Goal: Feedback & Contribution: Leave review/rating

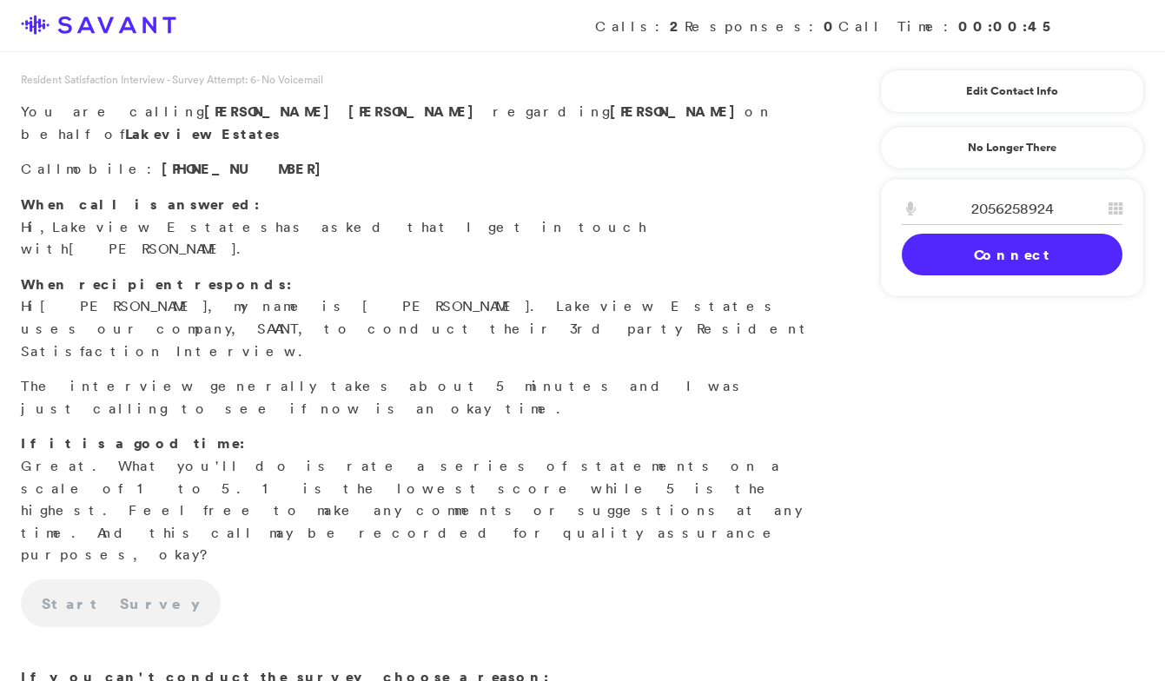
click at [989, 248] on link "Connect" at bounding box center [1012, 255] width 221 height 42
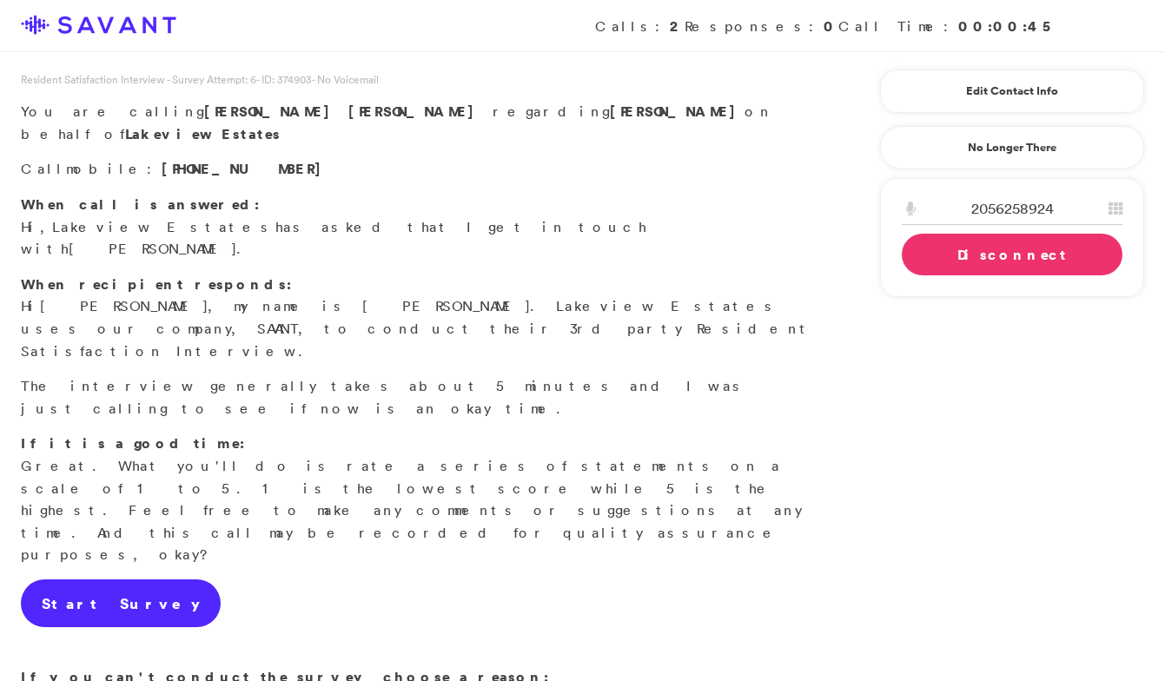
click at [121, 579] on link "Start Survey" at bounding box center [121, 603] width 200 height 49
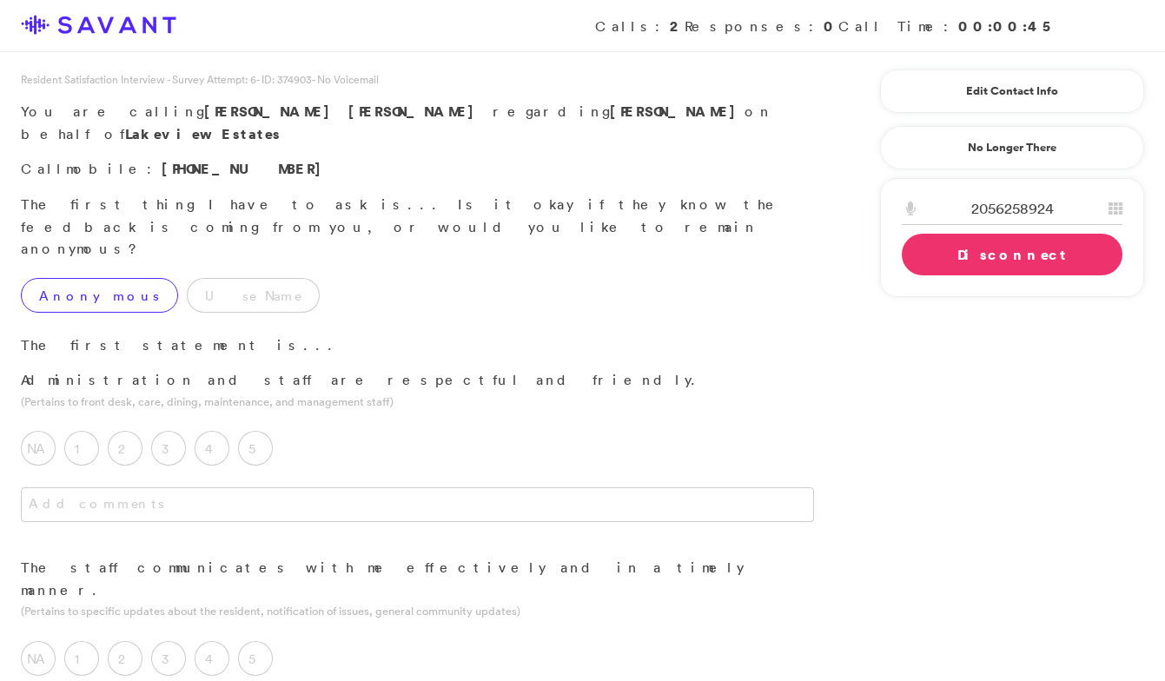
click at [67, 278] on label "Anonymous" at bounding box center [99, 295] width 157 height 35
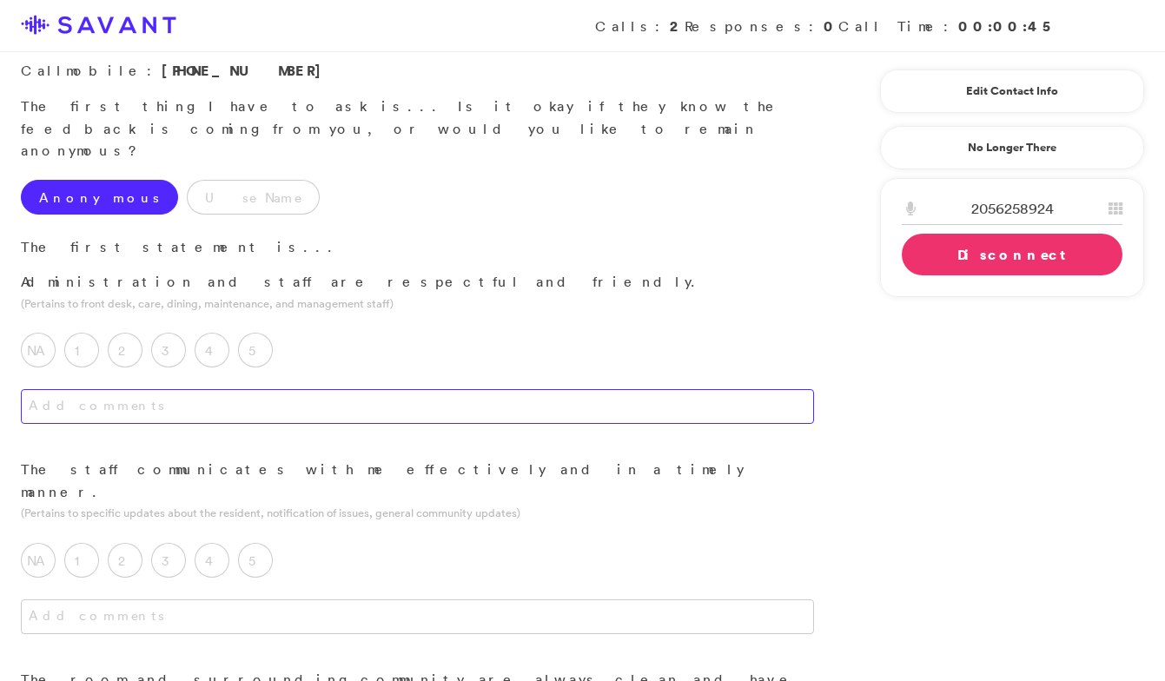
scroll to position [103, 0]
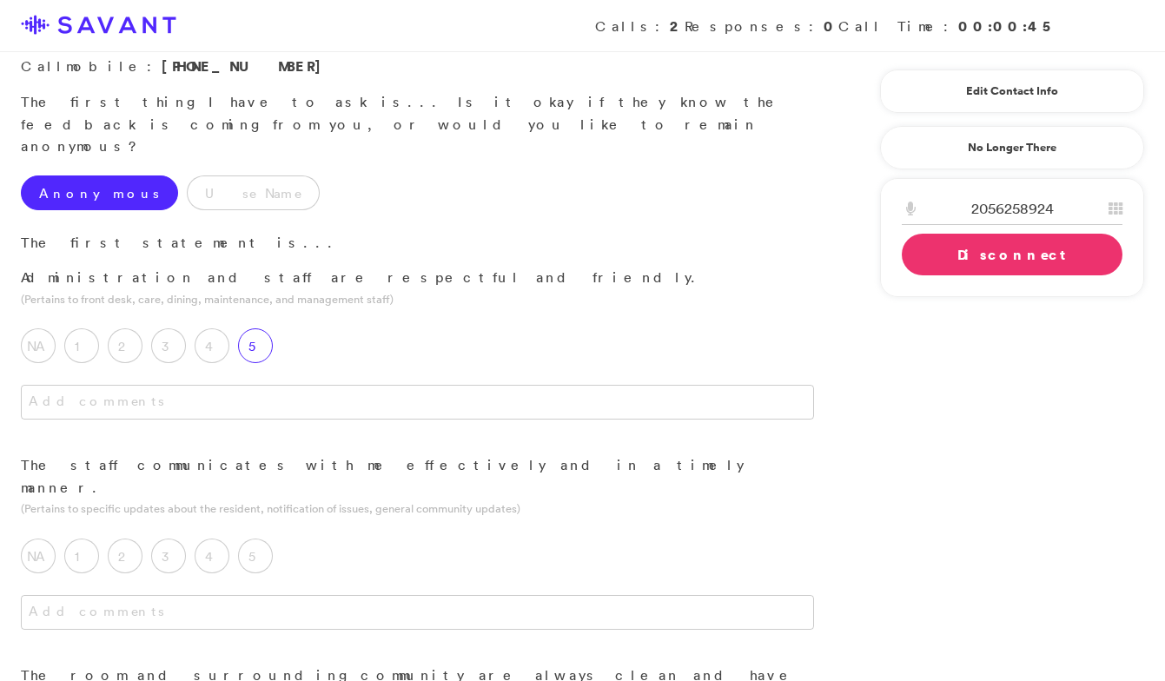
click at [247, 328] on label "5" at bounding box center [255, 345] width 35 height 35
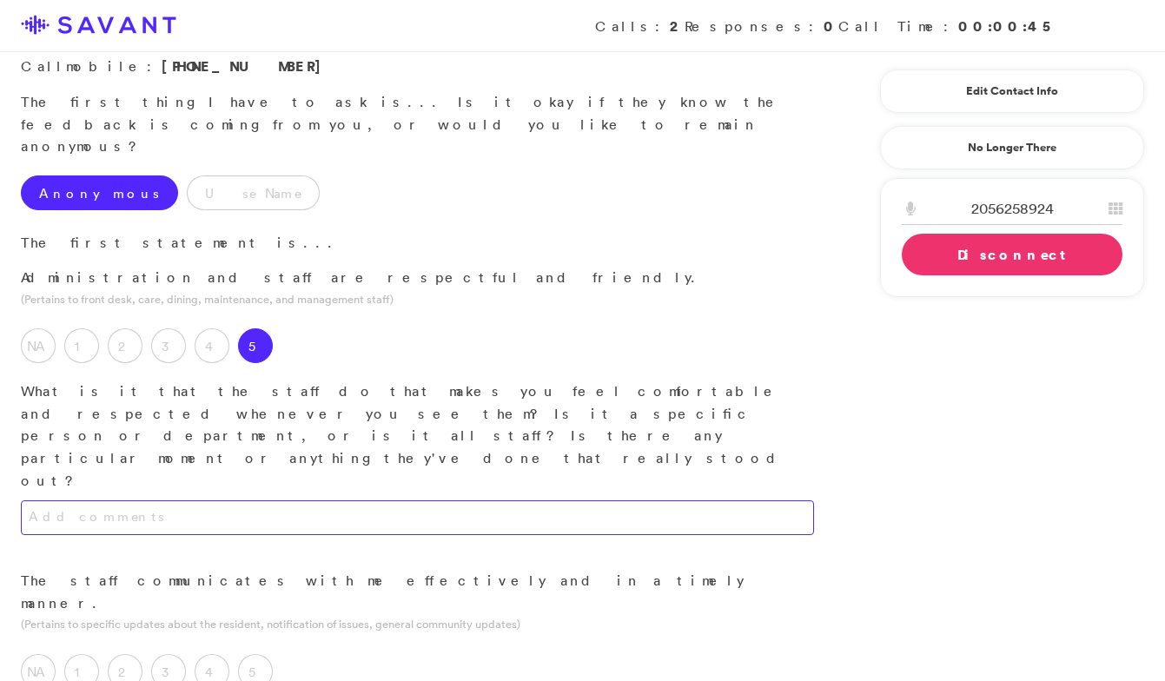
click at [291, 500] on textarea at bounding box center [417, 517] width 793 height 35
type textarea "T"
click at [208, 500] on textarea "They're always welcoming and pleasant" at bounding box center [417, 517] width 793 height 35
click at [290, 500] on textarea "They're always welcoming and pleasant" at bounding box center [417, 517] width 793 height 35
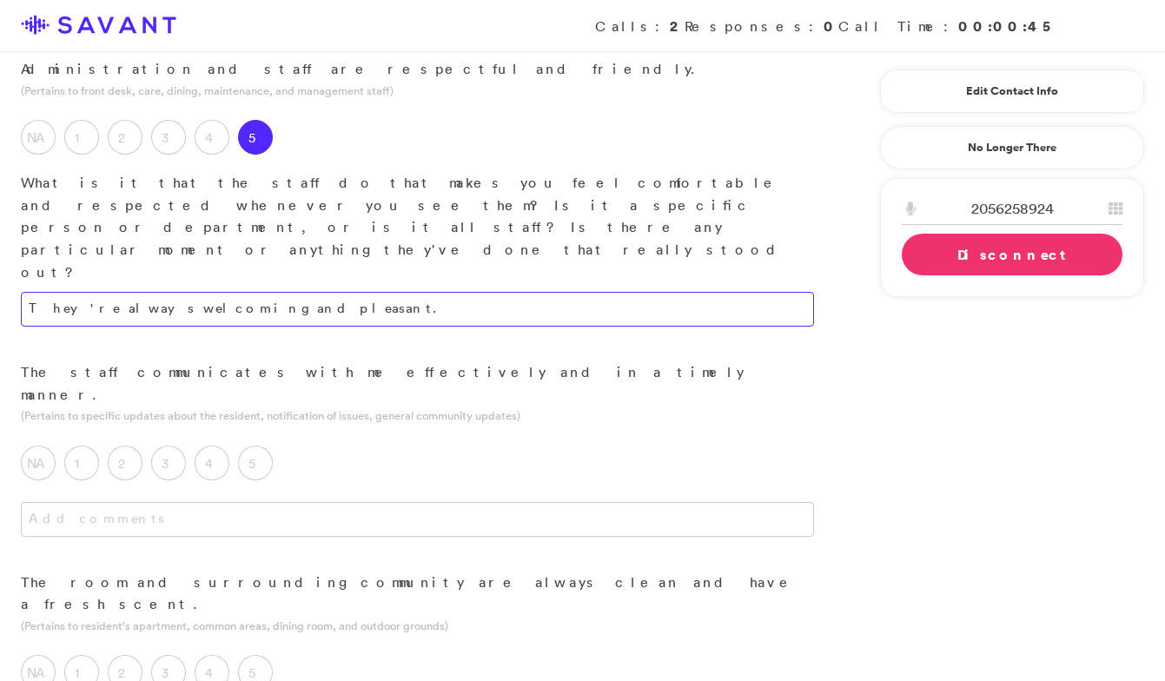
scroll to position [312, 0]
type textarea "They're always welcoming and pleasant."
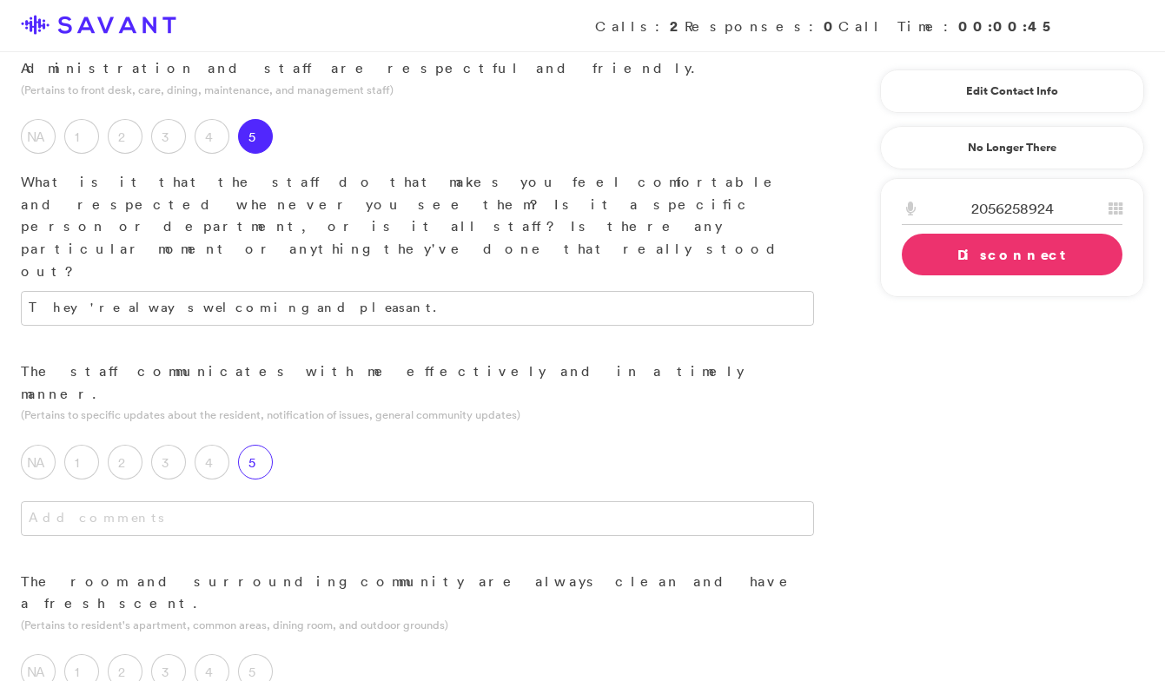
click at [258, 445] on label "5" at bounding box center [255, 462] width 35 height 35
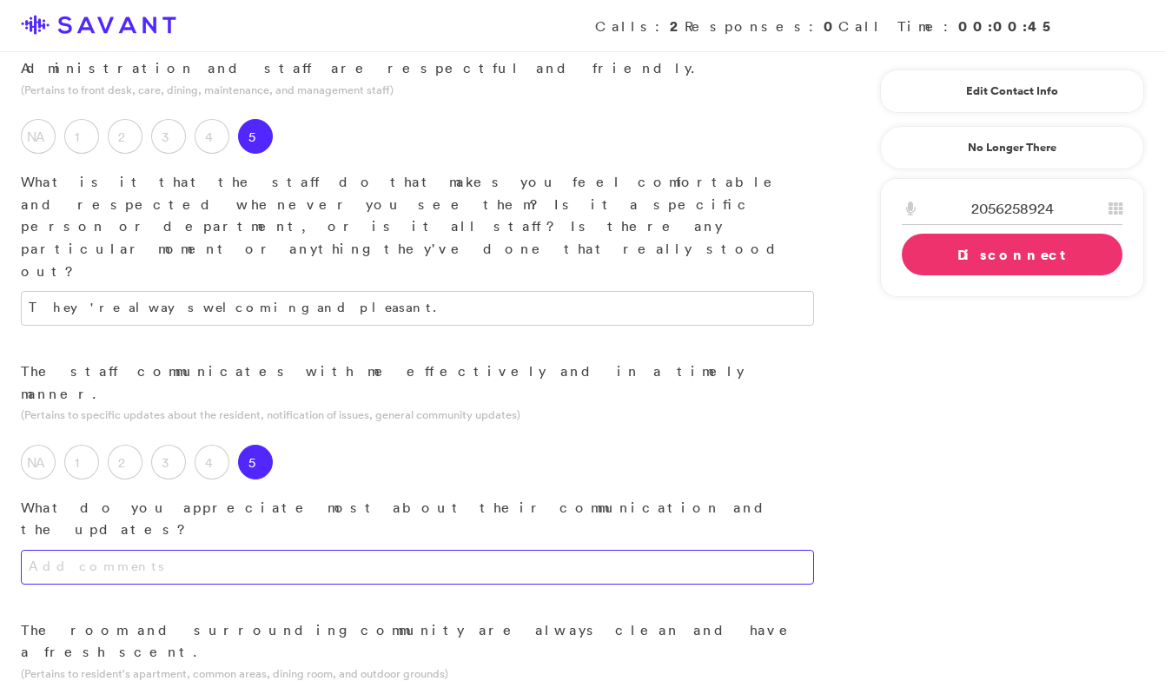
click at [255, 550] on textarea at bounding box center [417, 567] width 793 height 35
drag, startPoint x: 223, startPoint y: 415, endPoint x: 36, endPoint y: 400, distance: 187.4
click at [36, 550] on textarea "So far, if we have questions," at bounding box center [417, 567] width 793 height 35
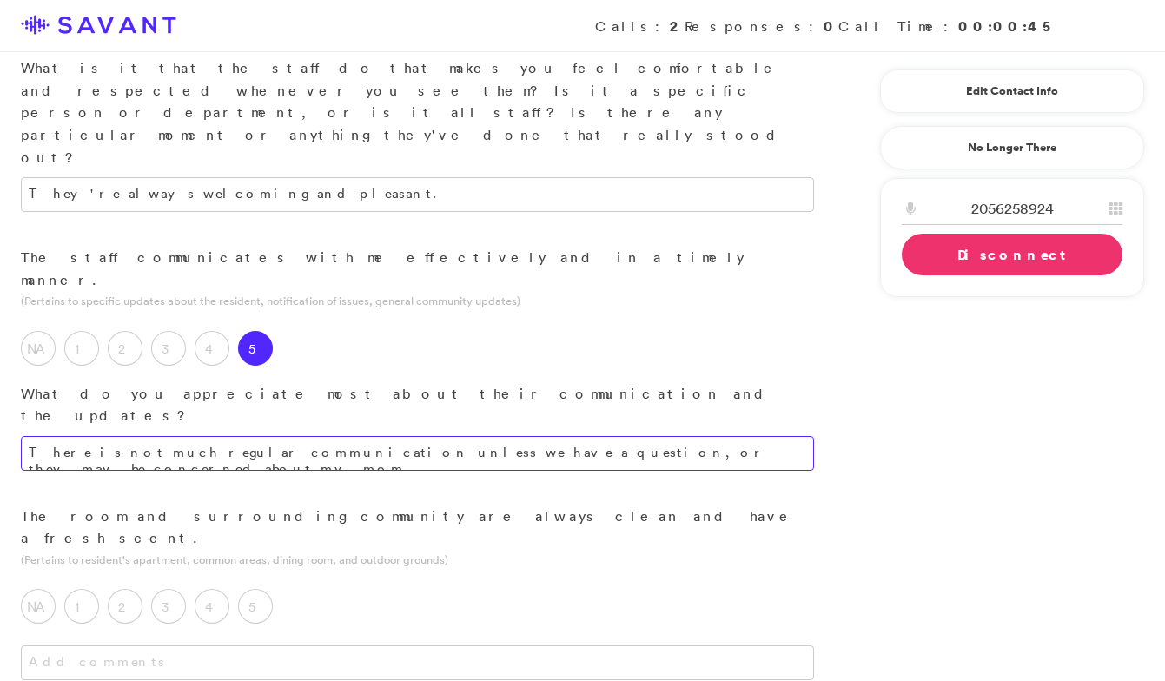
scroll to position [467, 0]
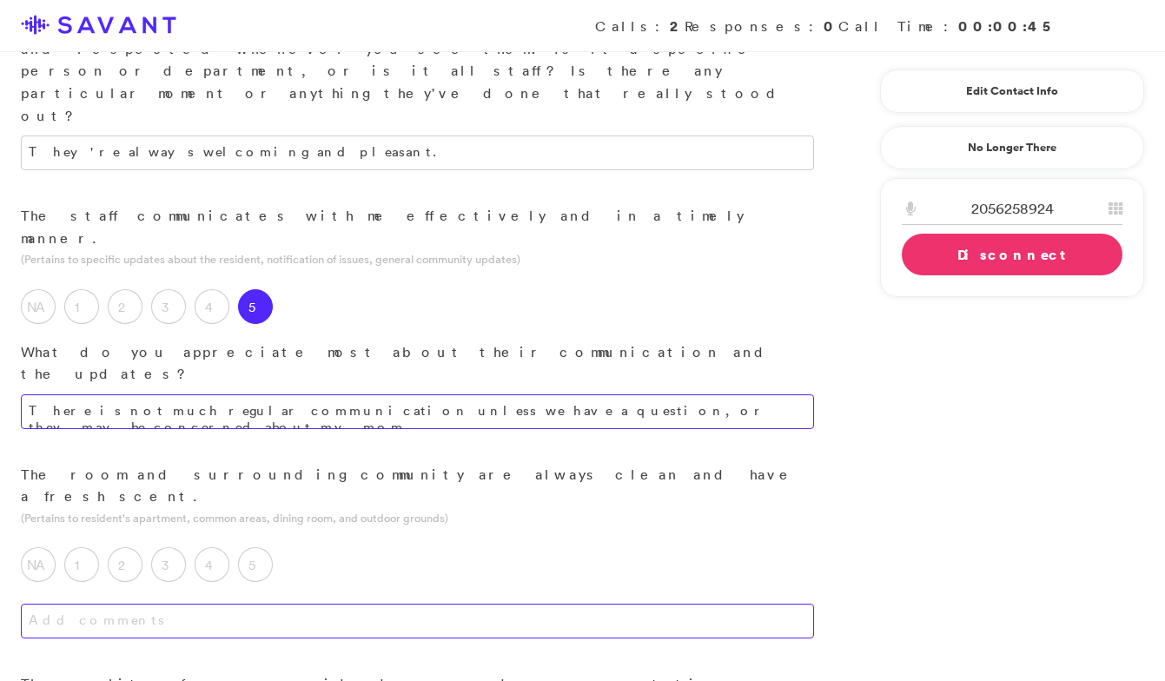
type textarea "There is not much regular communication unless we have a question, or they may …"
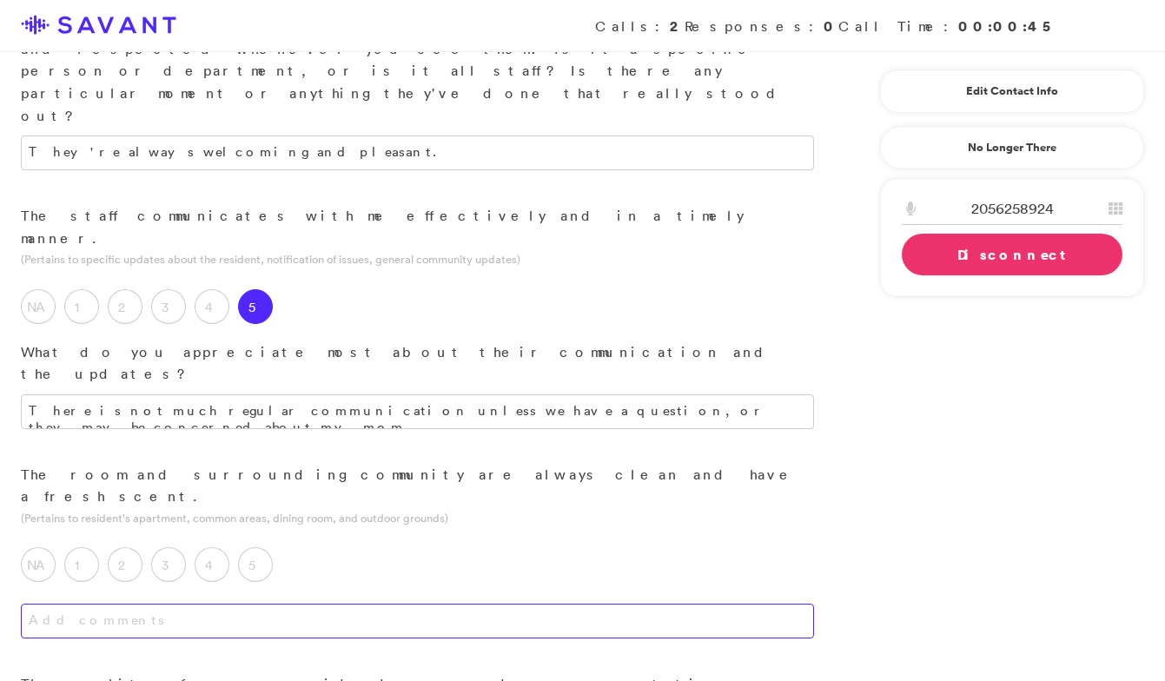
click at [241, 604] on textarea at bounding box center [417, 621] width 793 height 35
click at [360, 604] on textarea "It's always clean, but smells like the geriatric population." at bounding box center [417, 621] width 793 height 35
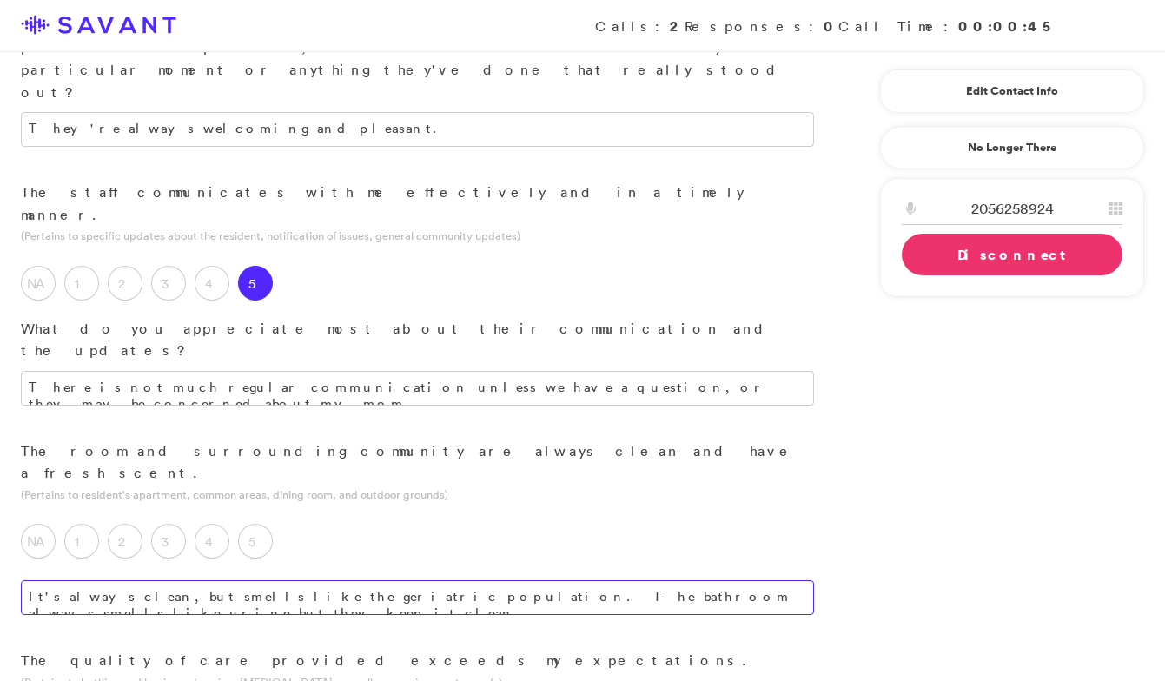
scroll to position [504, 0]
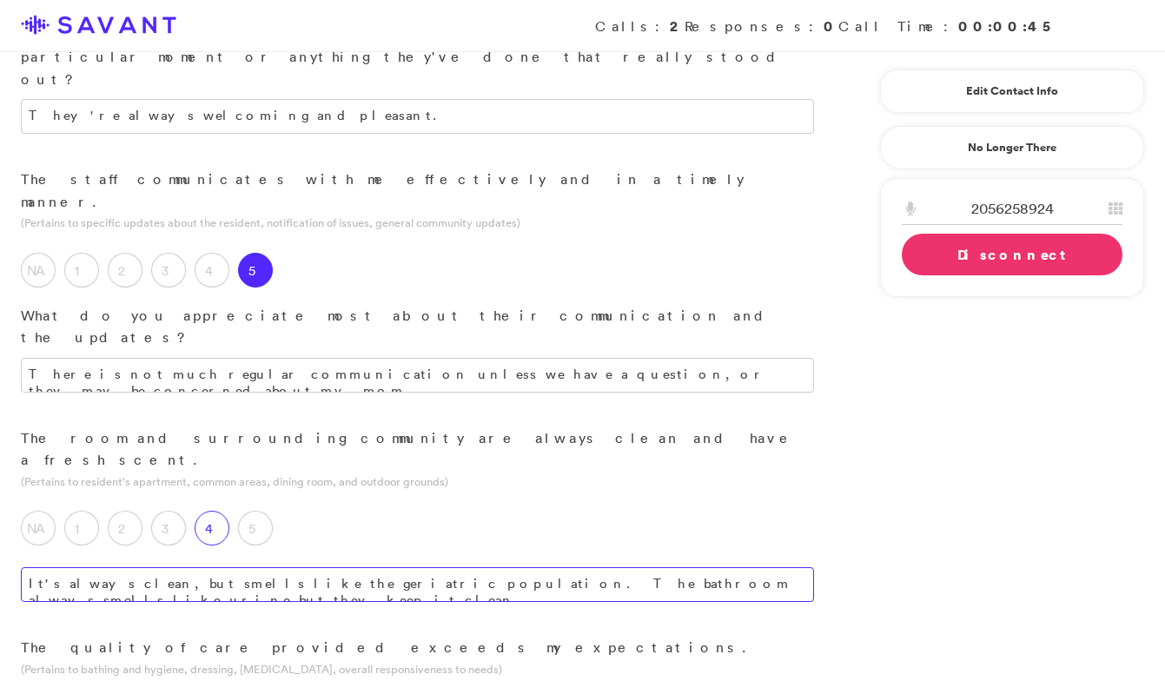
type textarea "It's always clean, but smells like the geriatric population. The bathroom alway…"
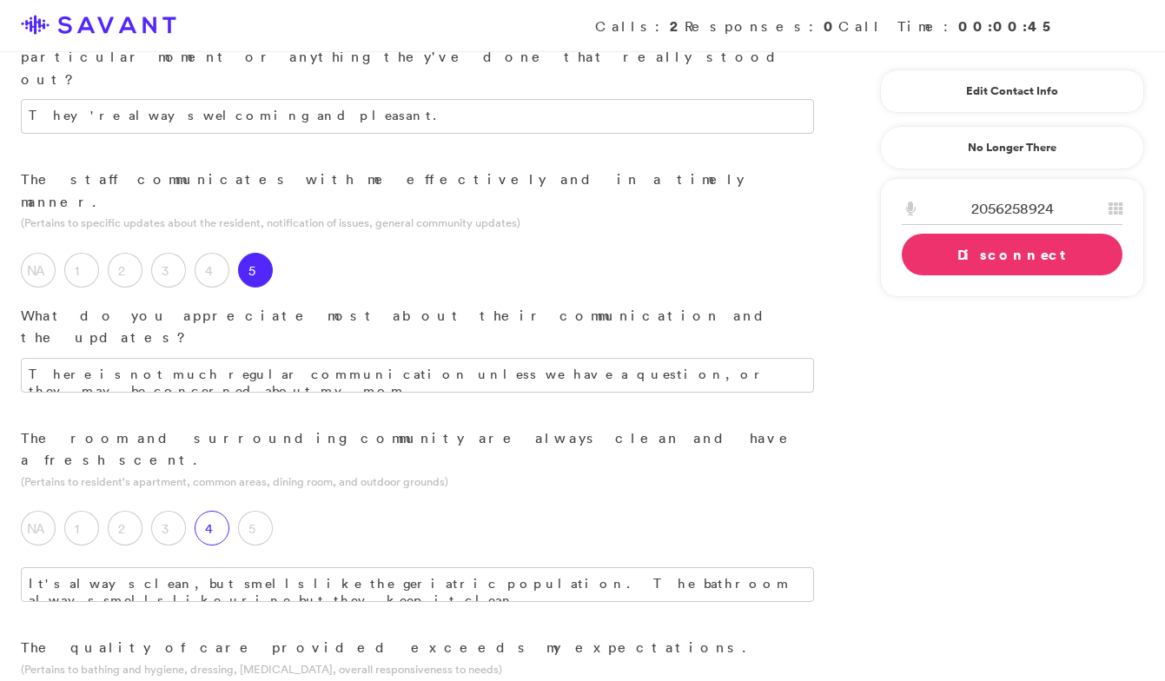
click at [216, 511] on label "4" at bounding box center [212, 528] width 35 height 35
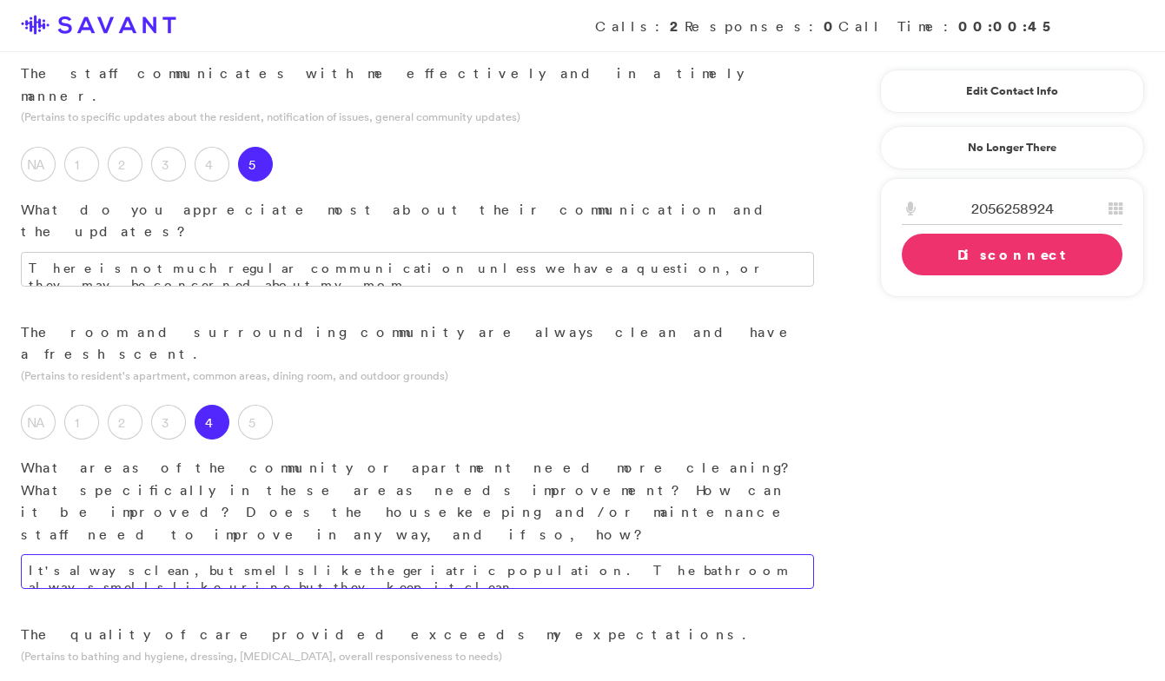
scroll to position [692, 0]
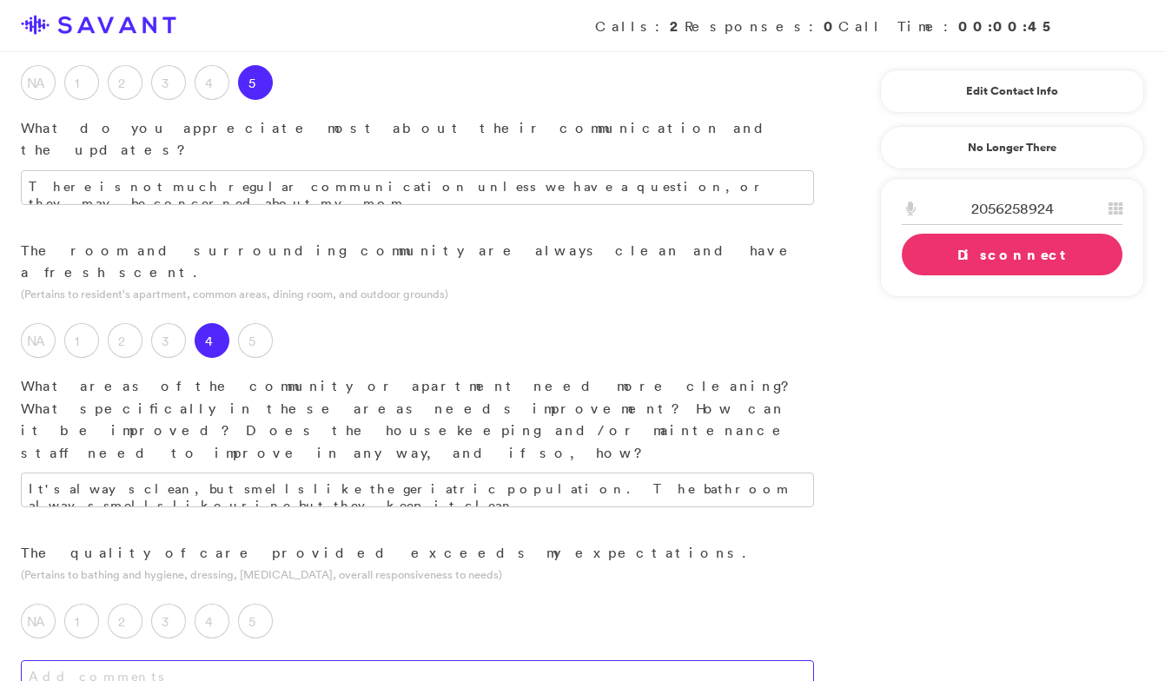
click at [252, 660] on textarea at bounding box center [417, 677] width 793 height 35
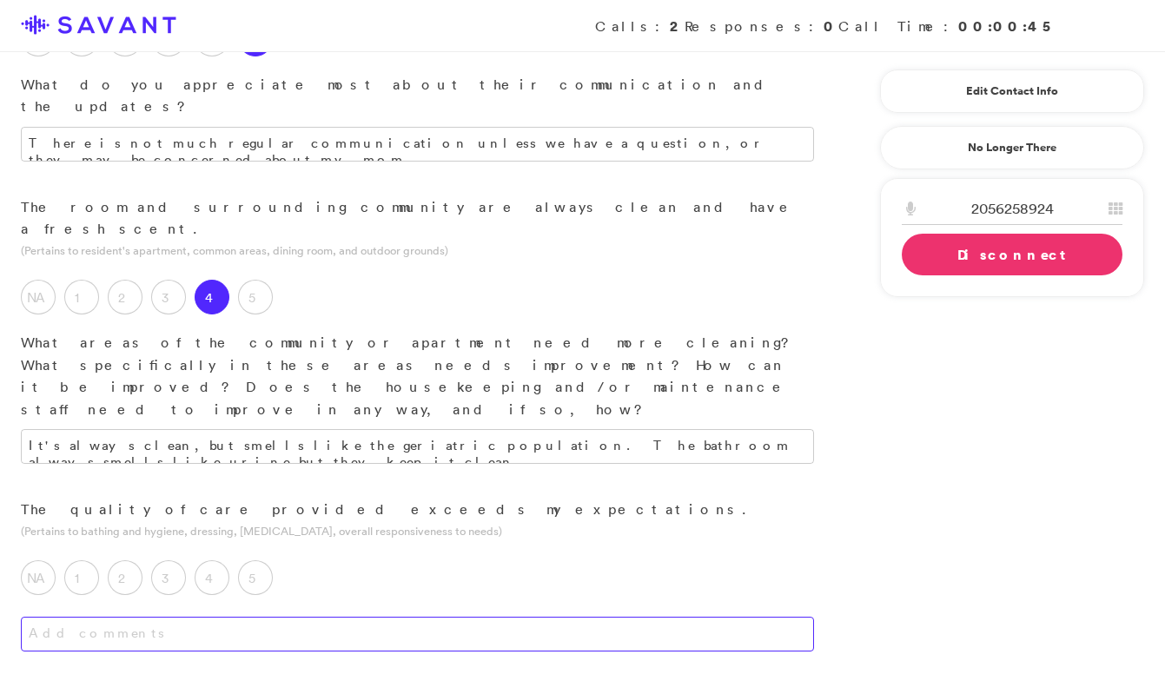
scroll to position [738, 0]
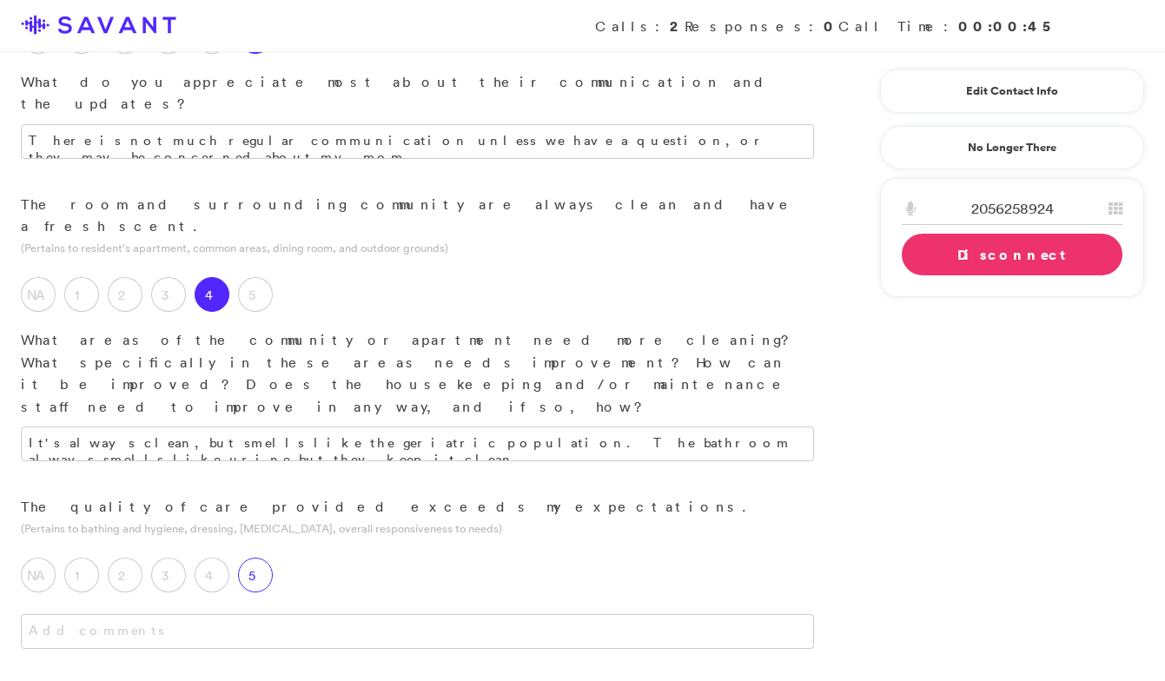
click at [261, 558] on label "5" at bounding box center [255, 575] width 35 height 35
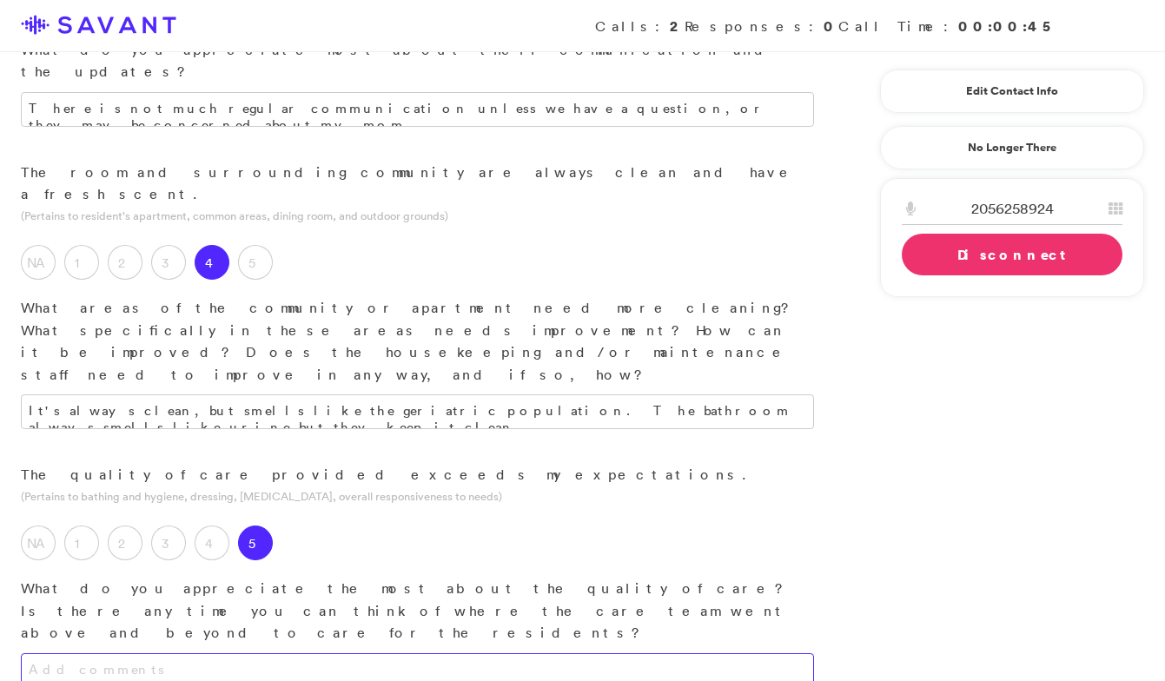
scroll to position [782, 0]
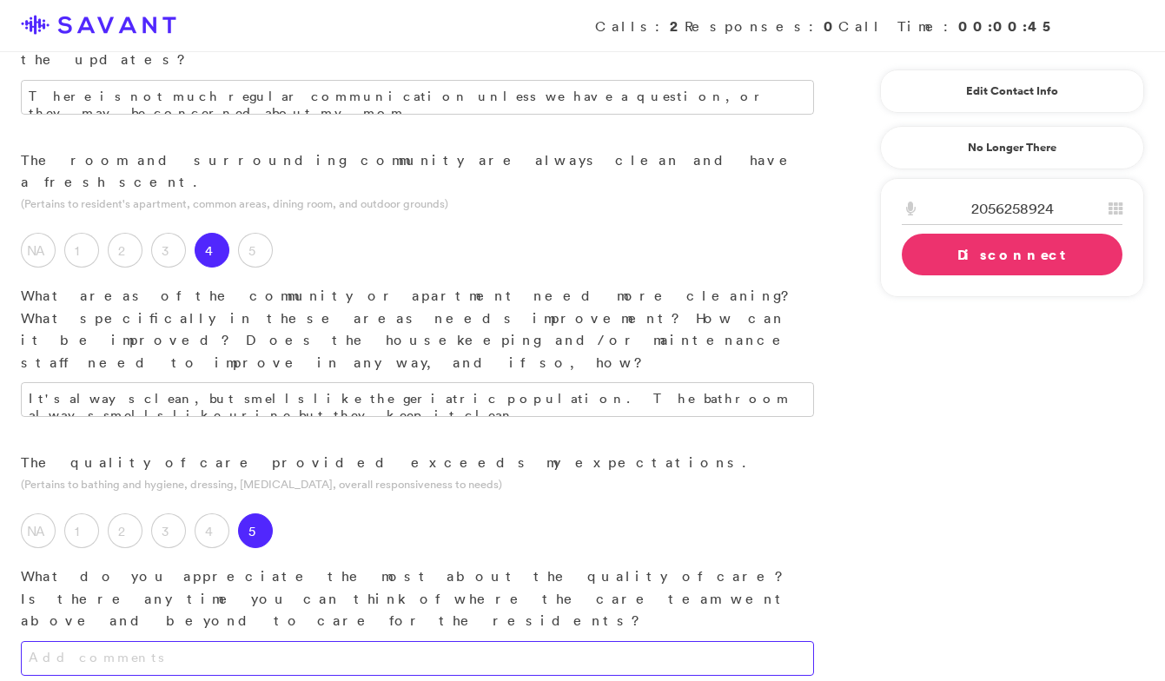
click at [268, 641] on textarea at bounding box center [417, 658] width 793 height 35
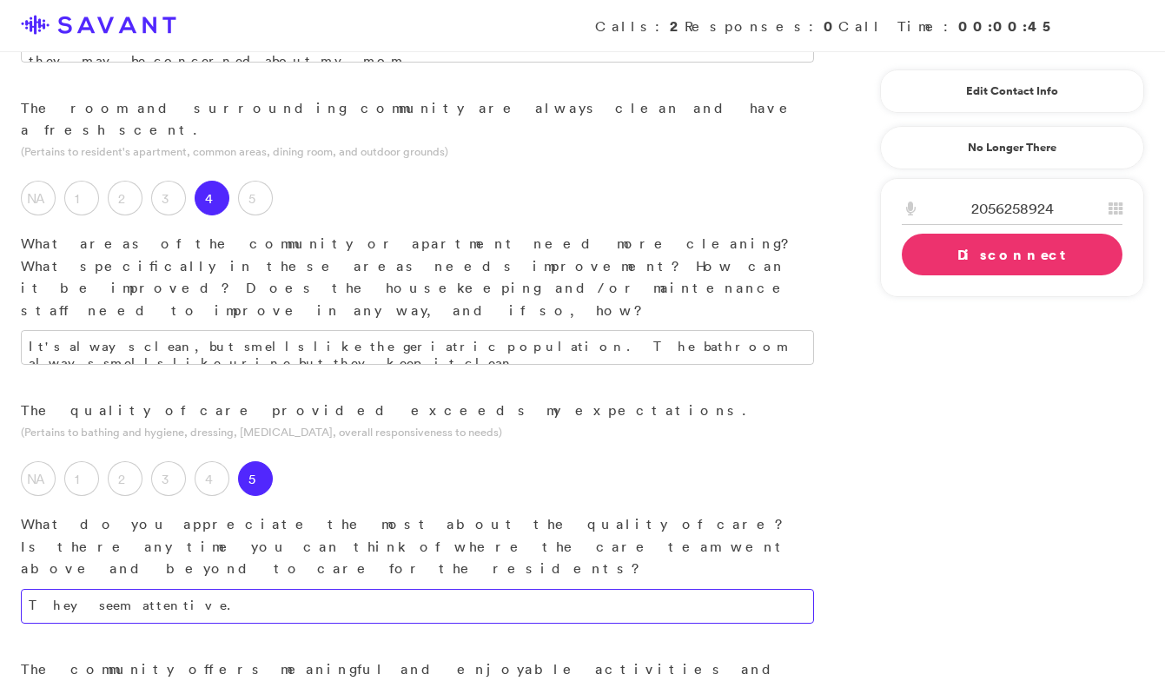
scroll to position [842, 0]
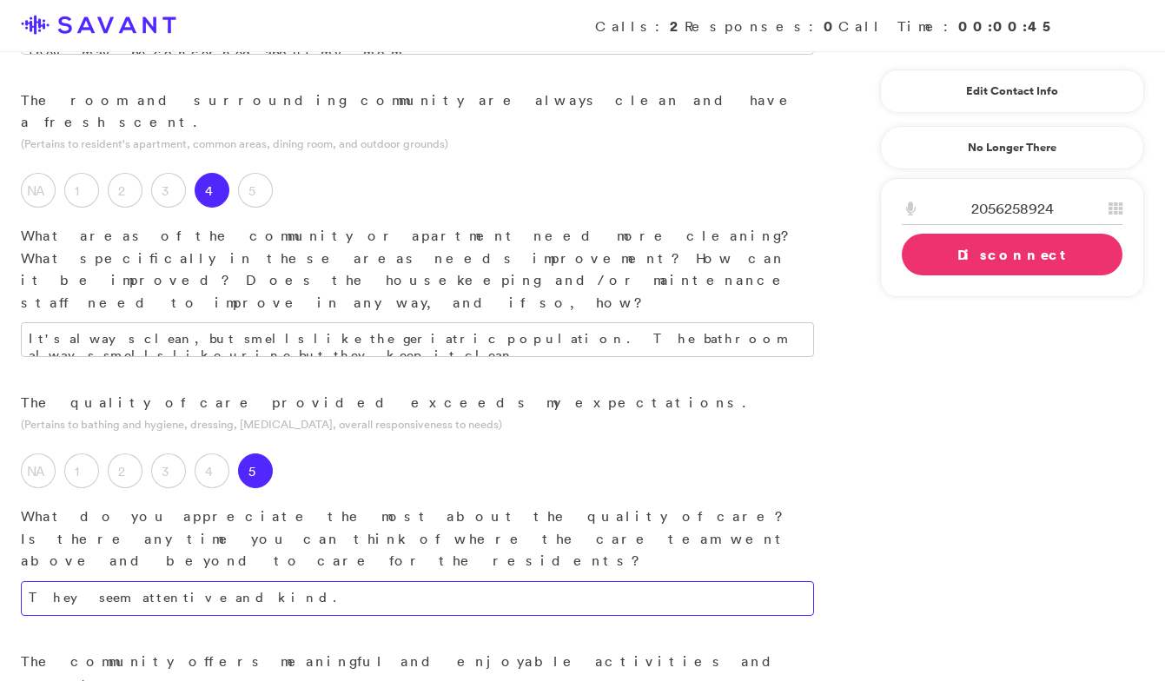
type textarea "They seem attentive and kind."
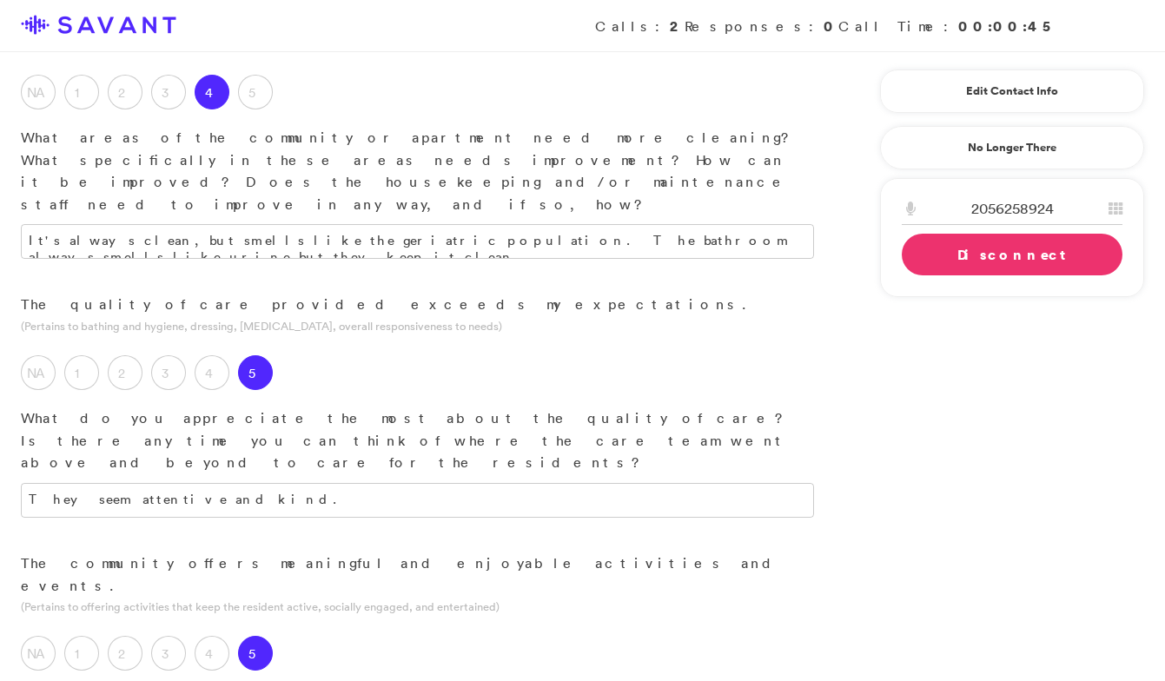
scroll to position [945, 0]
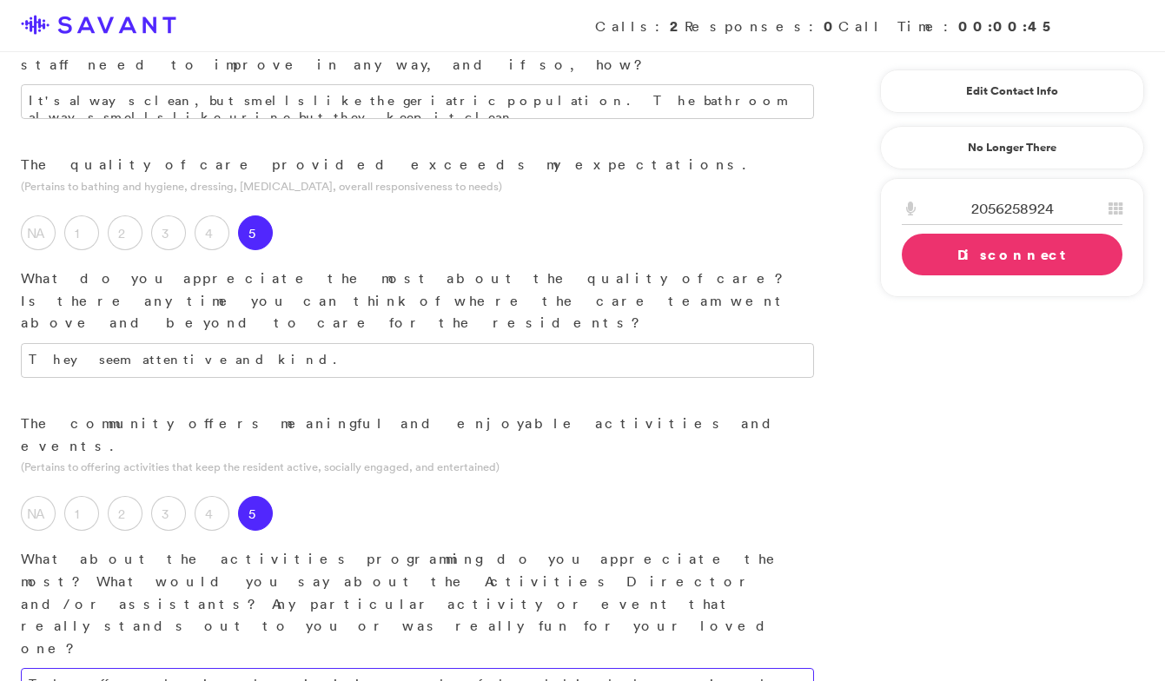
scroll to position [1081, 0]
type textarea "The staff conducting the activities are cheerful and kind about getting the res…"
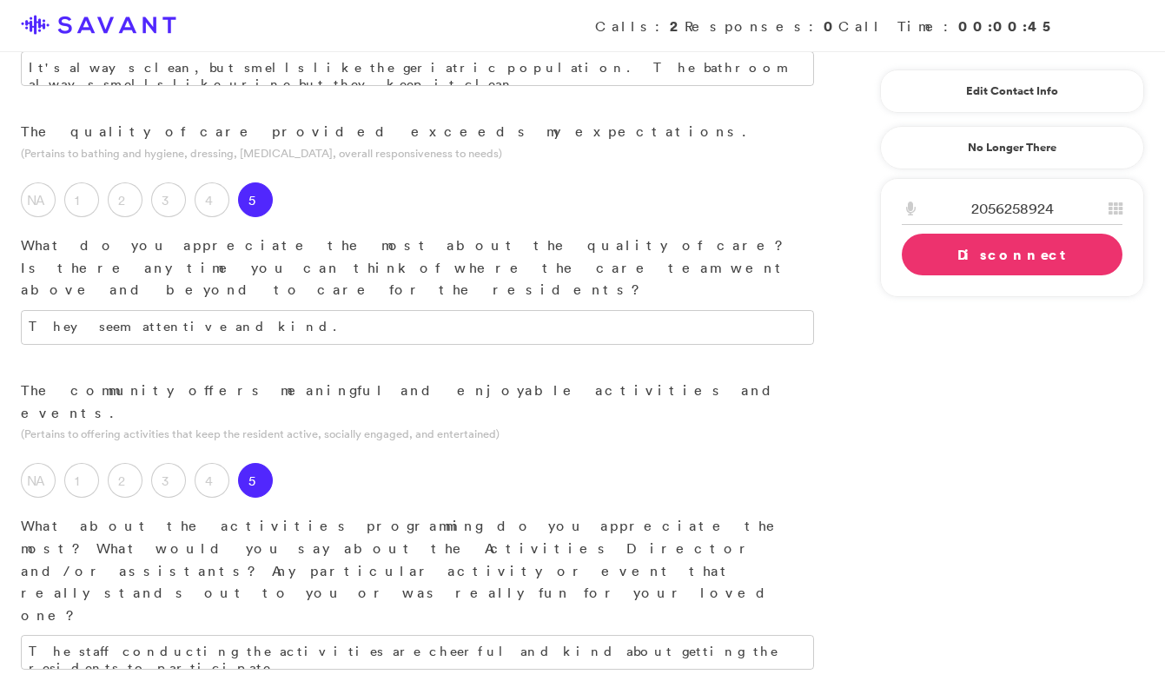
scroll to position [1118, 0]
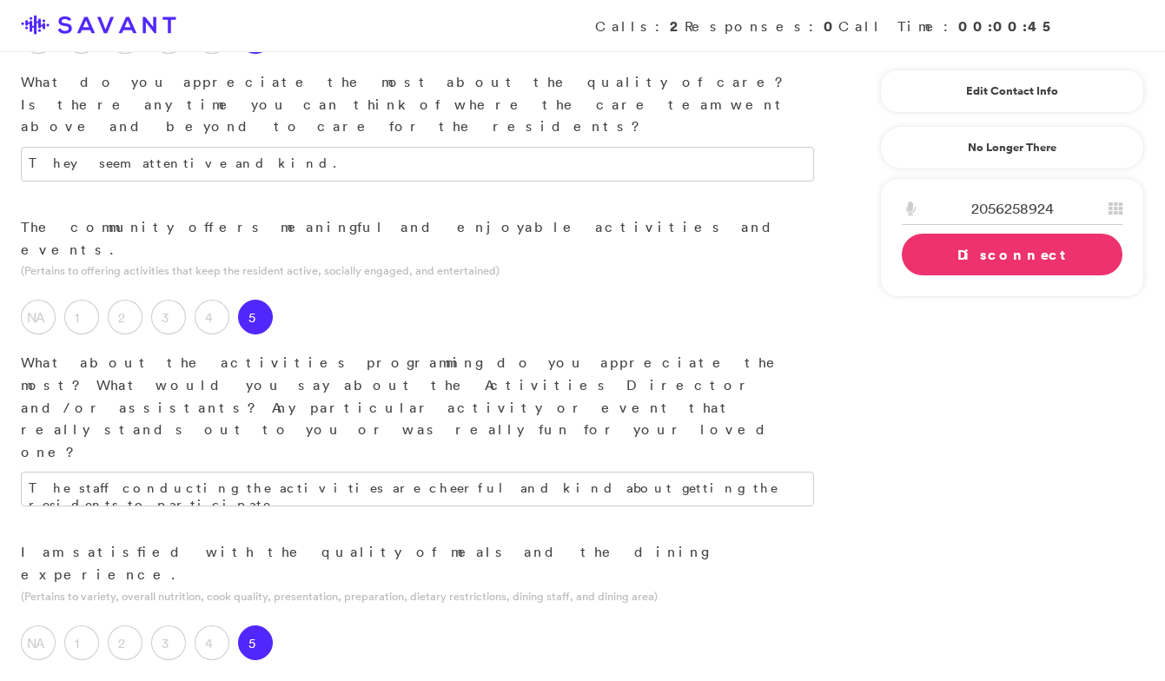
scroll to position [1295, 0]
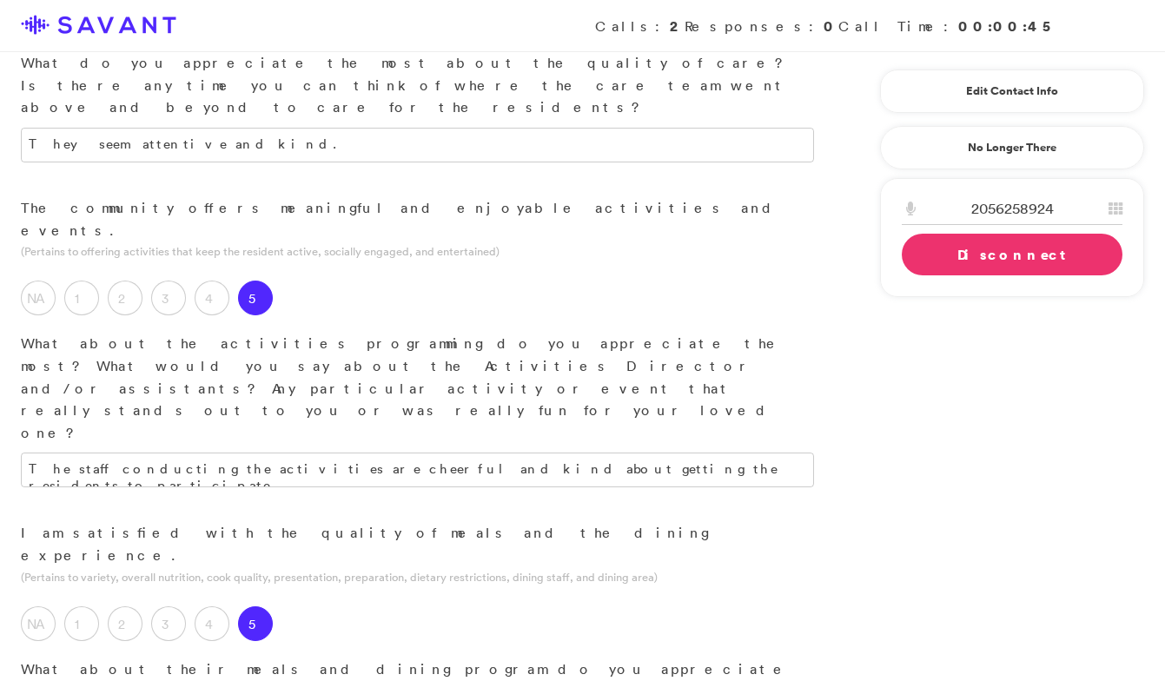
type textarea "The residents have assigned seats, and I am not sure if it's to keep track of t…"
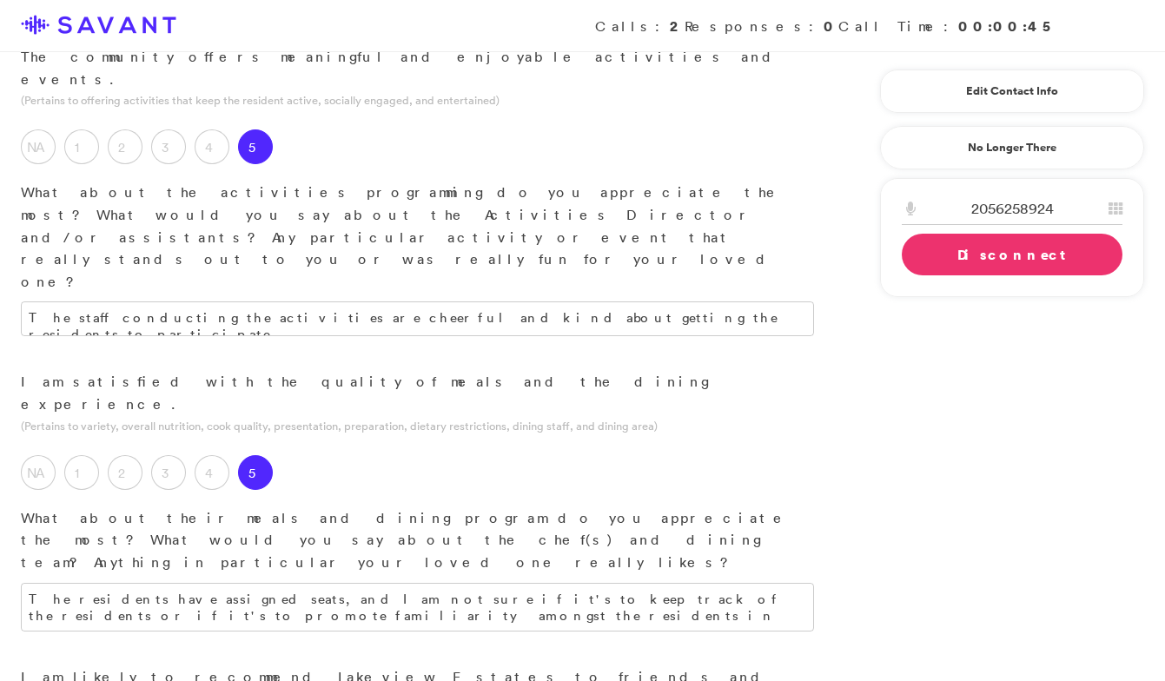
scroll to position [1454, 0]
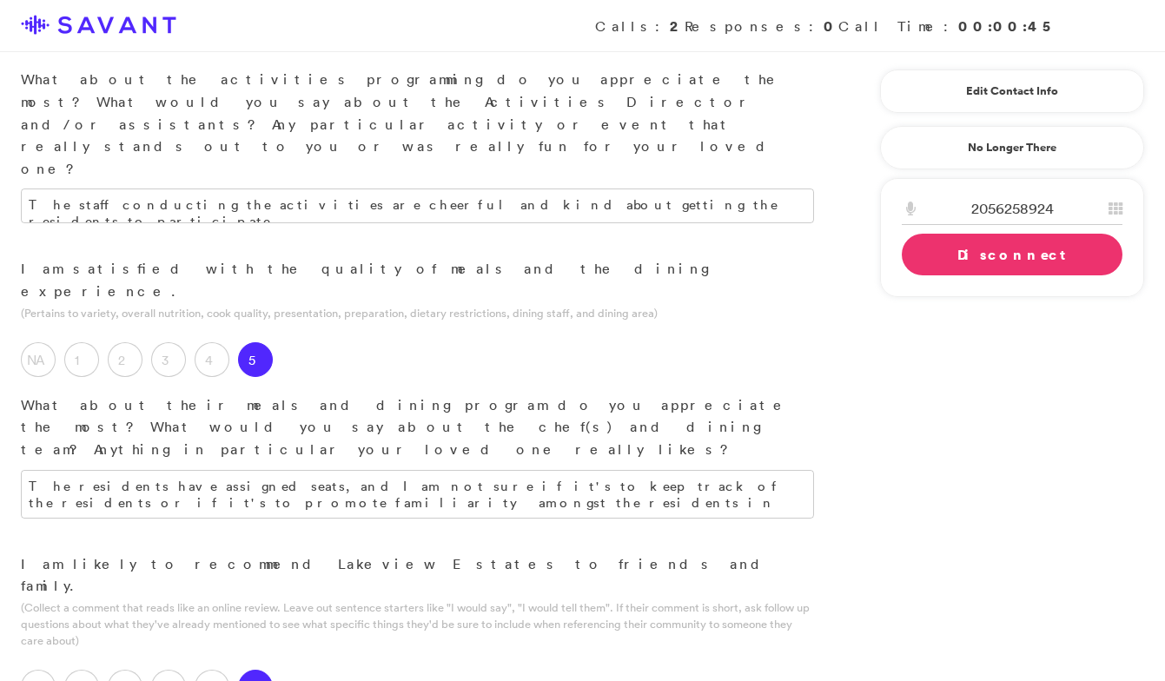
scroll to position [1572, 0]
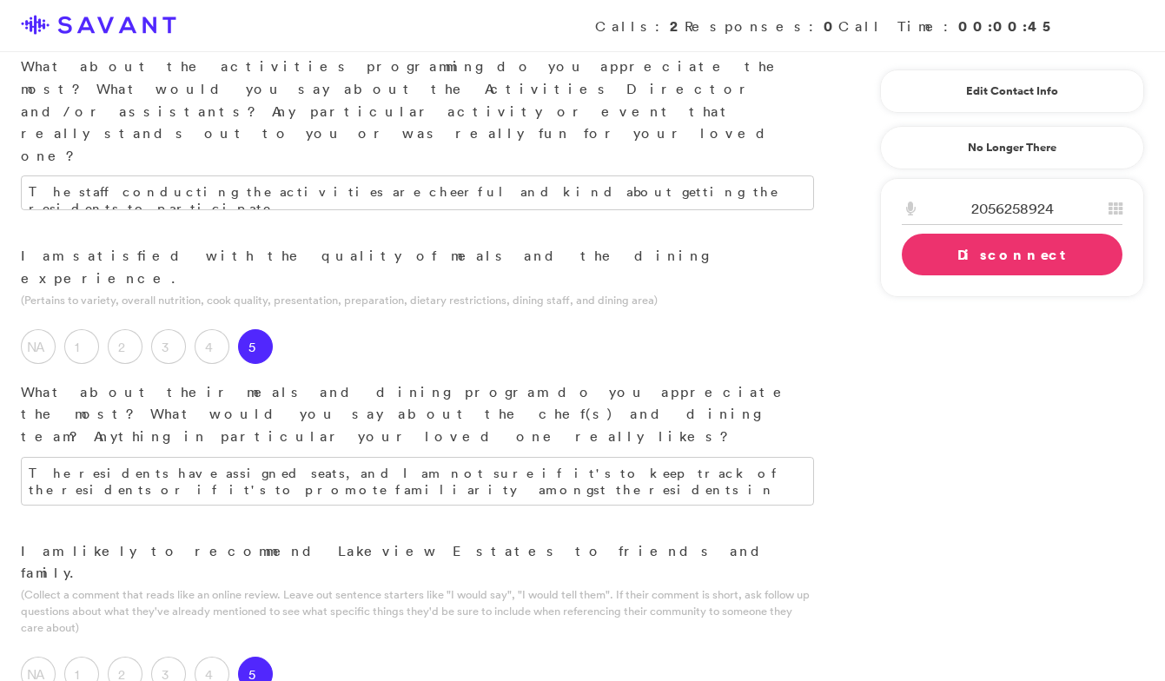
type textarea "It is a nice facility for memory care patients."
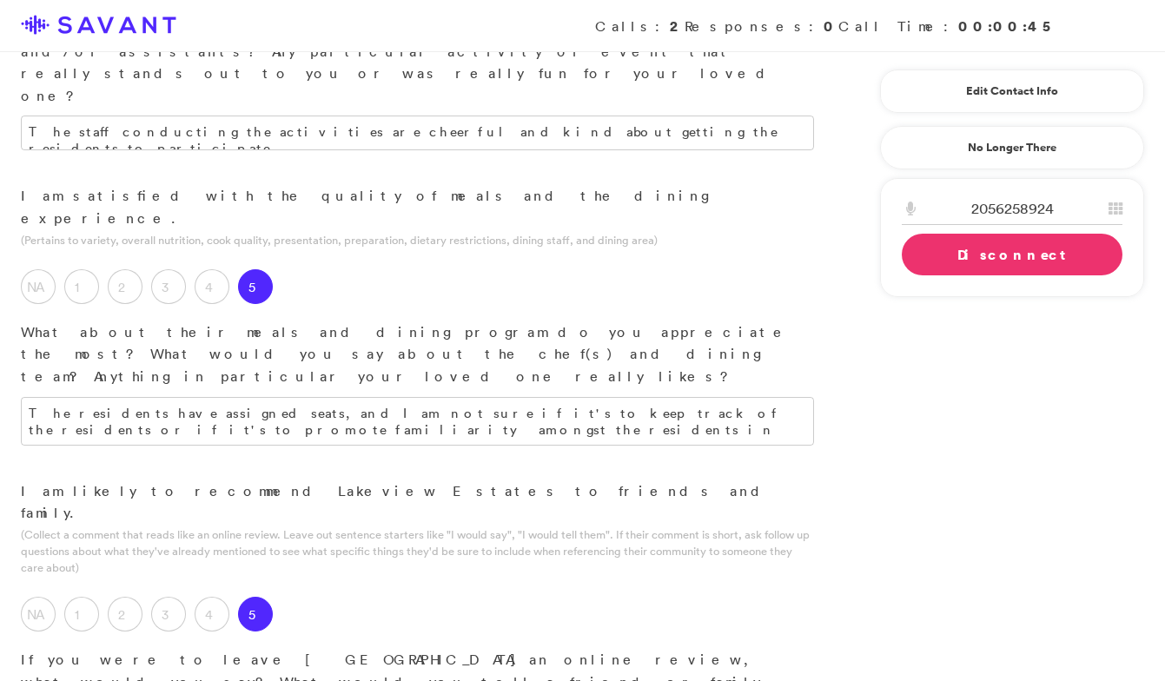
scroll to position [1646, 0]
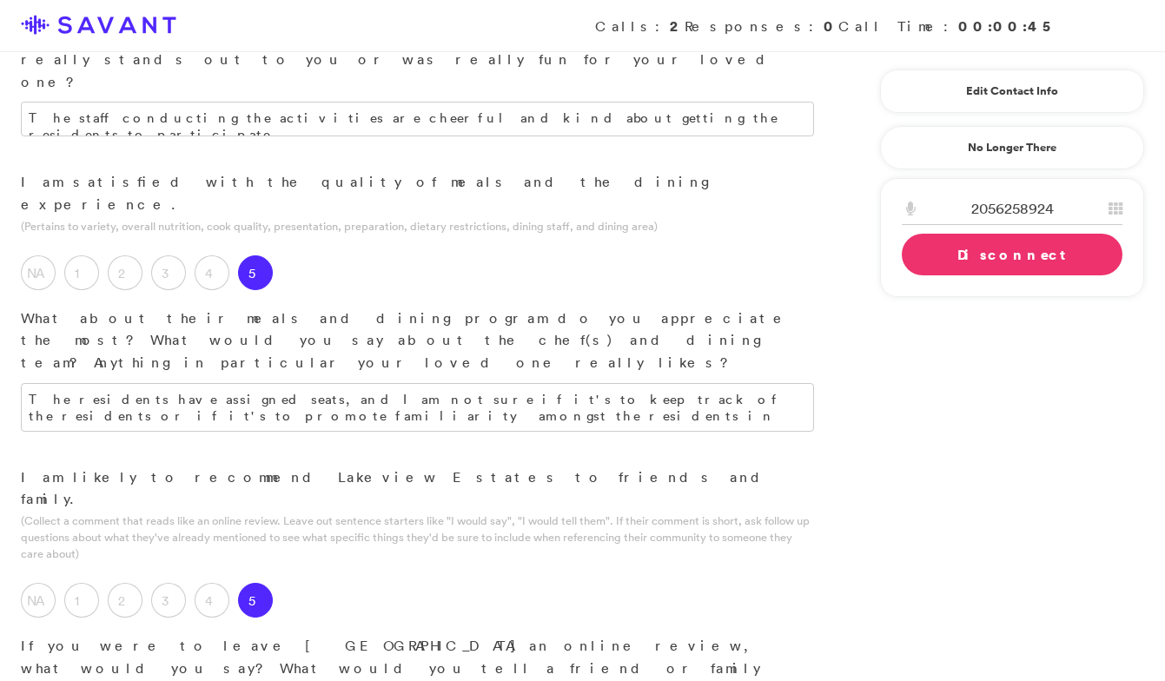
type textarea "It's a bright and cheerful place."
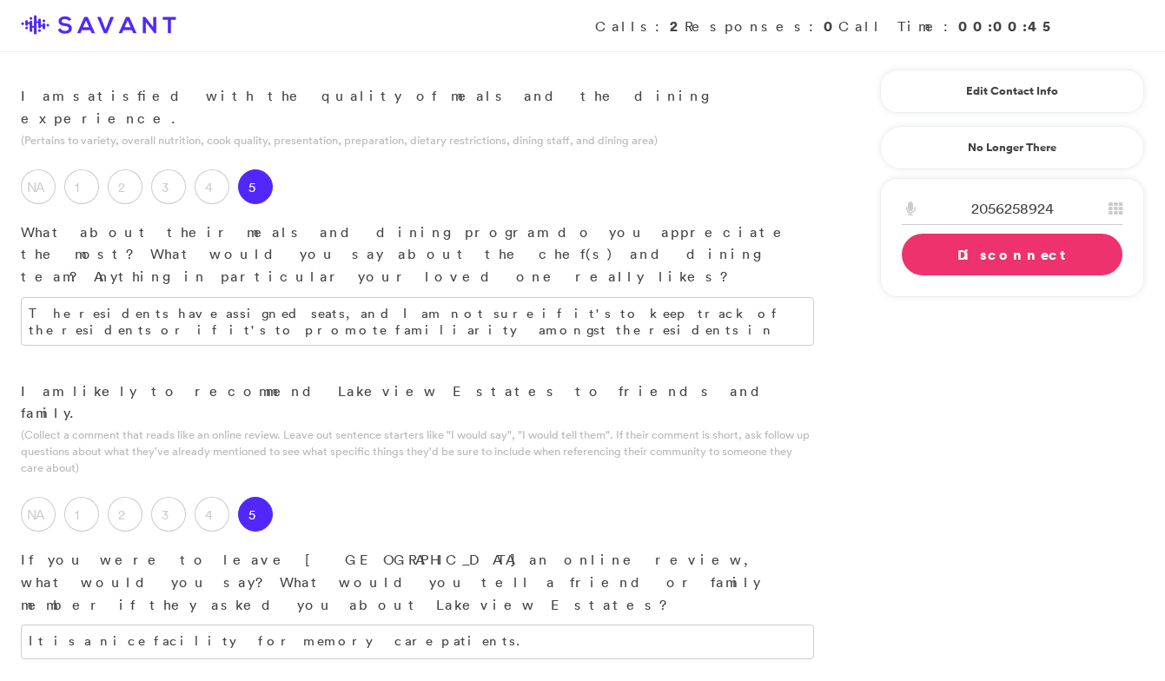
scroll to position [1743, 0]
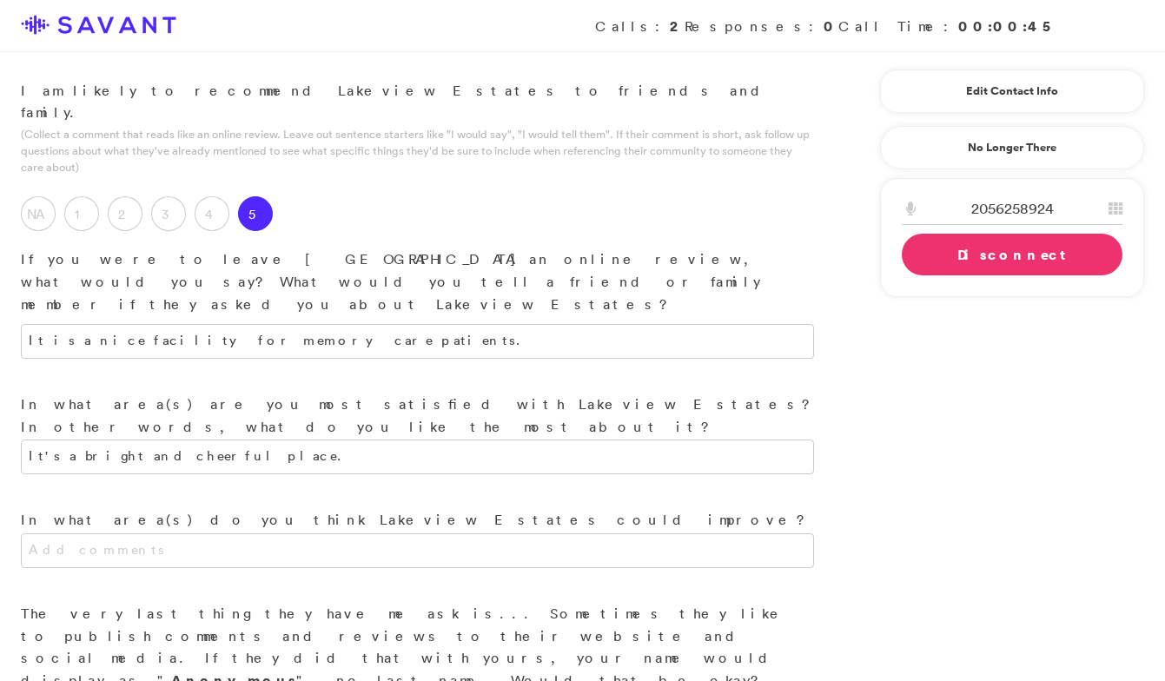
scroll to position [2044, 0]
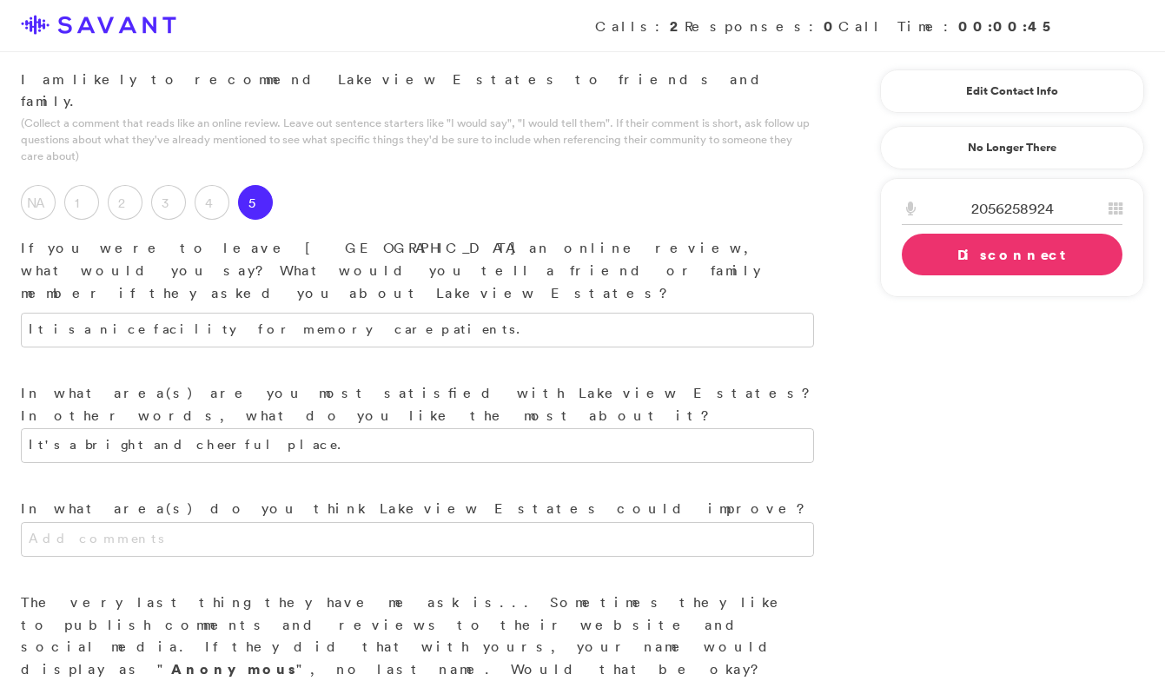
click at [999, 258] on link "Disconnect" at bounding box center [1012, 255] width 221 height 42
